Goal: Transaction & Acquisition: Purchase product/service

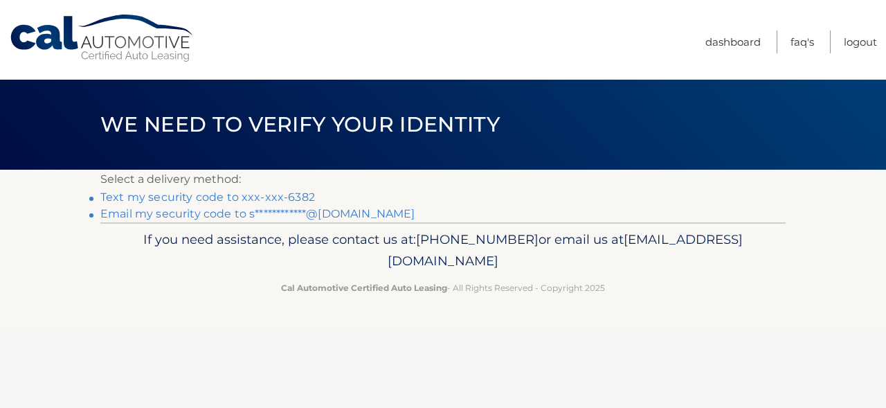
click at [277, 190] on li "Text my security code to xxx-xxx-6382" at bounding box center [442, 197] width 685 height 17
click at [270, 199] on link "Text my security code to xxx-xxx-6382" at bounding box center [207, 196] width 215 height 13
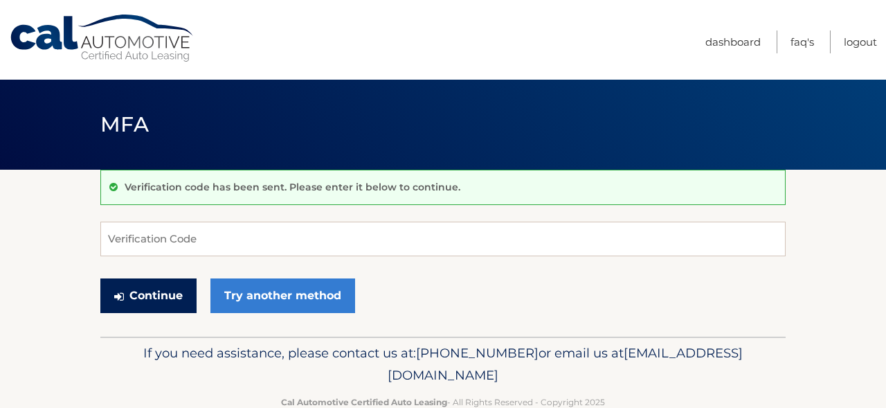
click at [154, 292] on button "Continue" at bounding box center [148, 295] width 96 height 35
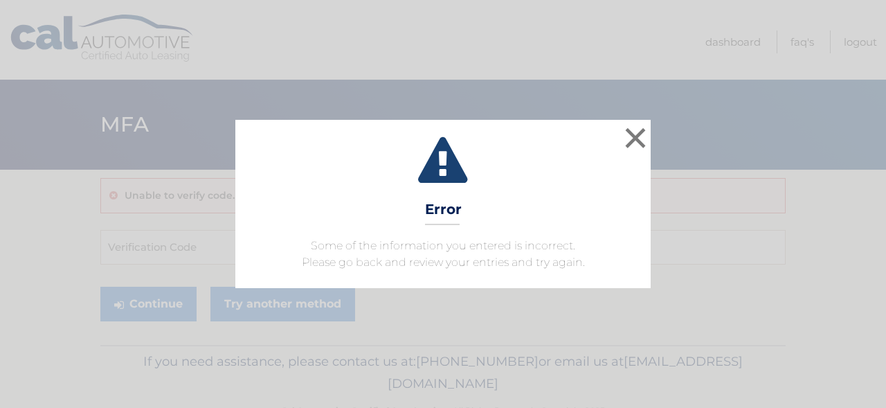
click at [637, 133] on button "×" at bounding box center [636, 138] width 28 height 28
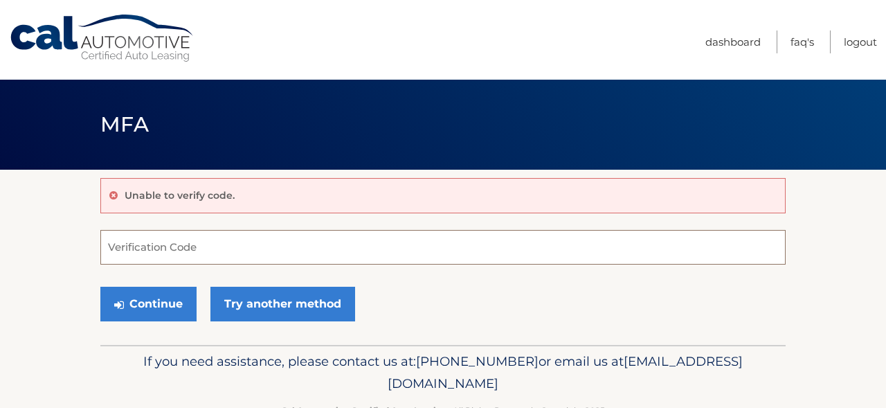
click at [206, 251] on input "Verification Code" at bounding box center [442, 247] width 685 height 35
type input "187044"
click at [148, 303] on button "Continue" at bounding box center [148, 304] width 96 height 35
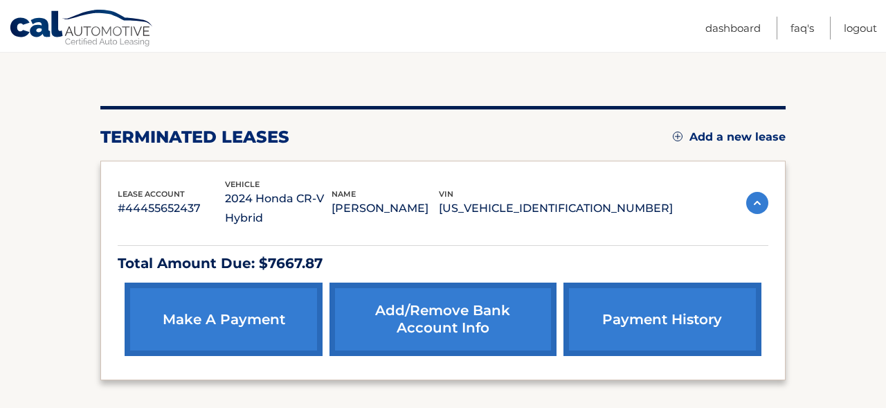
scroll to position [154, 0]
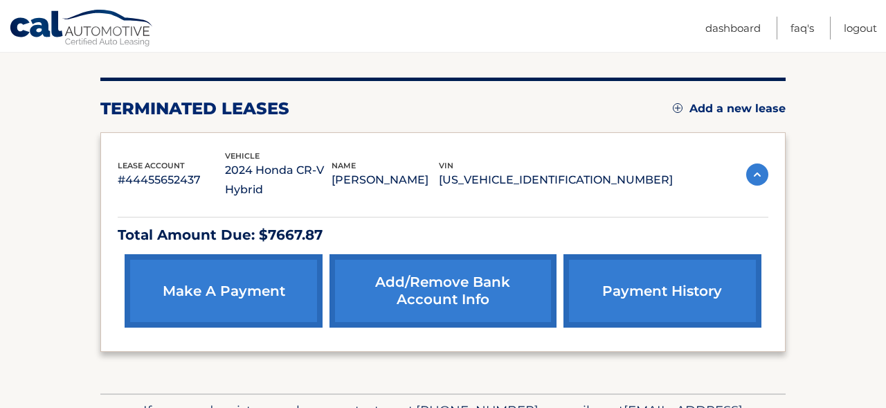
click at [242, 285] on link "make a payment" at bounding box center [224, 290] width 198 height 73
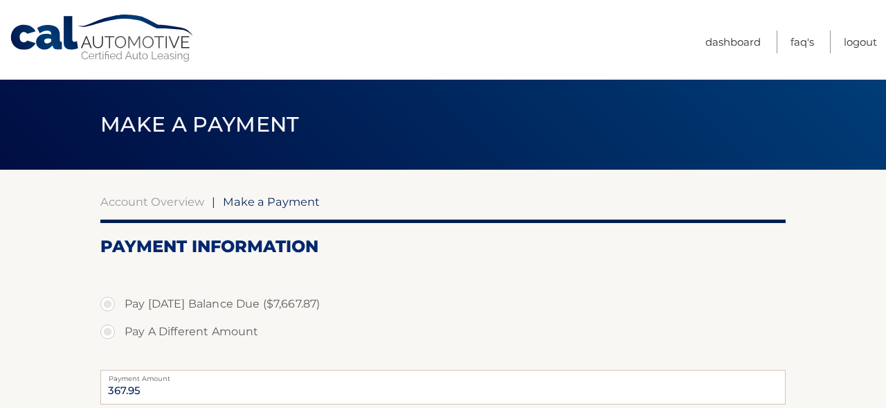
select select "YmZhYjQwNmMtMzc0YS00NDQ3LTg3MmQtOTFmMWNkNGQwMDkx"
click at [109, 300] on label "Pay [DATE] Balance Due ($7,667.87)" at bounding box center [442, 304] width 685 height 28
click at [109, 300] on input "Pay [DATE] Balance Due ($7,667.87)" at bounding box center [113, 301] width 14 height 22
radio input "true"
type input "7667.87"
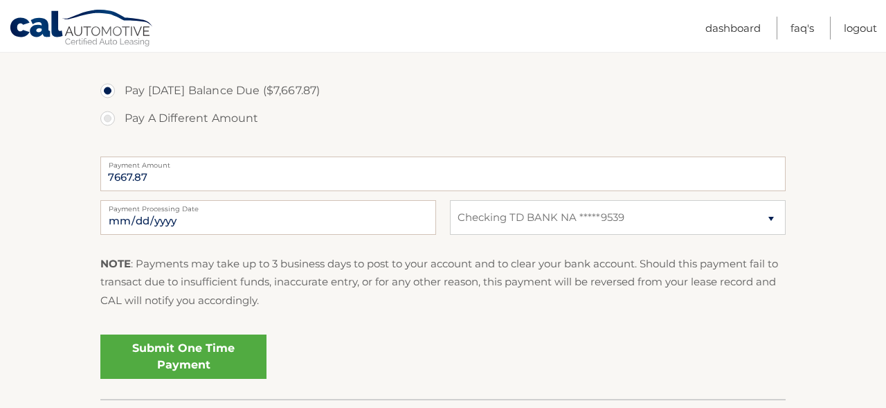
scroll to position [225, 0]
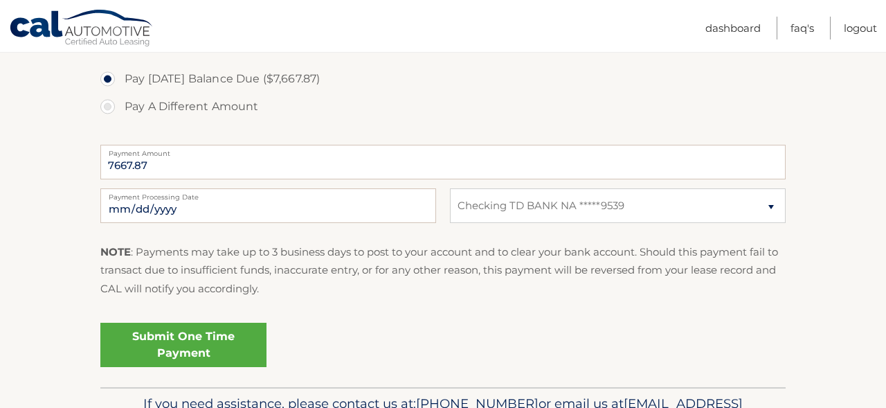
click at [189, 342] on link "Submit One Time Payment" at bounding box center [183, 345] width 166 height 44
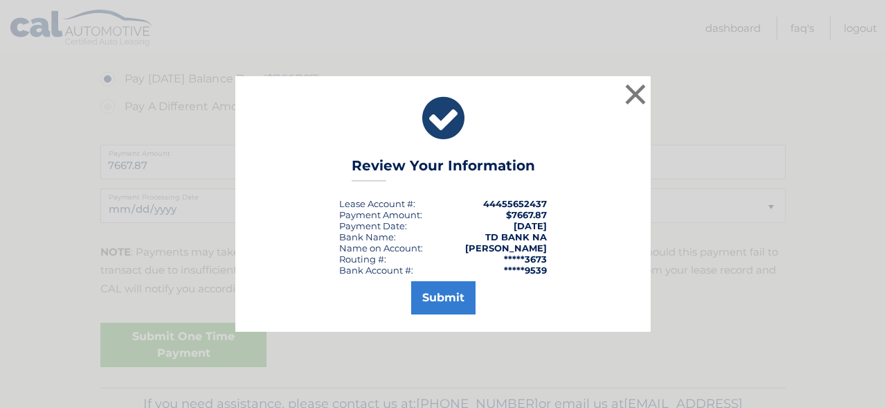
click at [443, 299] on button "Submit" at bounding box center [443, 297] width 64 height 33
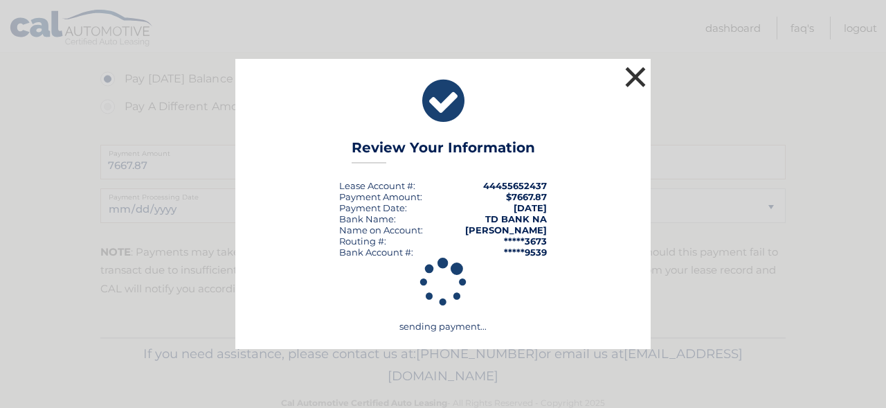
click at [637, 78] on button "×" at bounding box center [636, 77] width 28 height 28
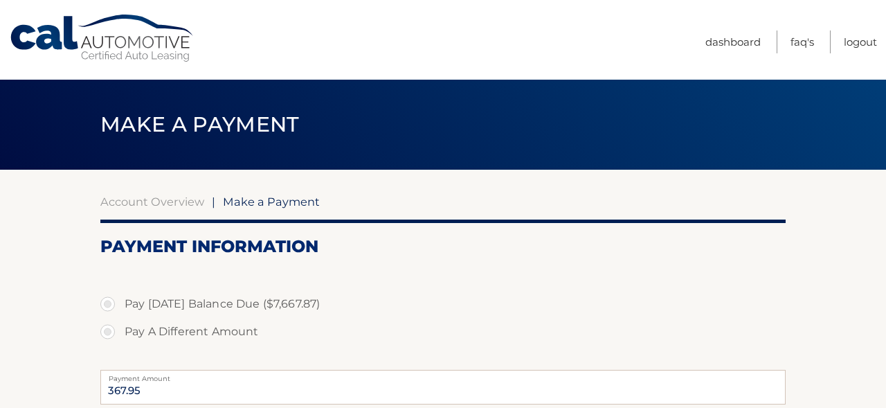
select select "YmZhYjQwNmMtMzc0YS00NDQ3LTg3MmQtOTFmMWNkNGQwMDkx"
